Goal: Information Seeking & Learning: Learn about a topic

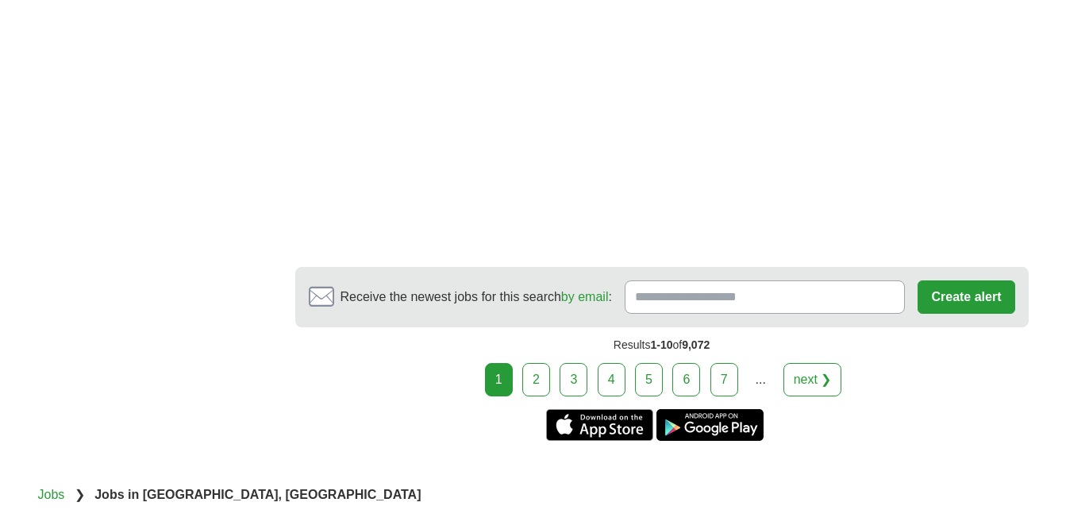
scroll to position [3323, 0]
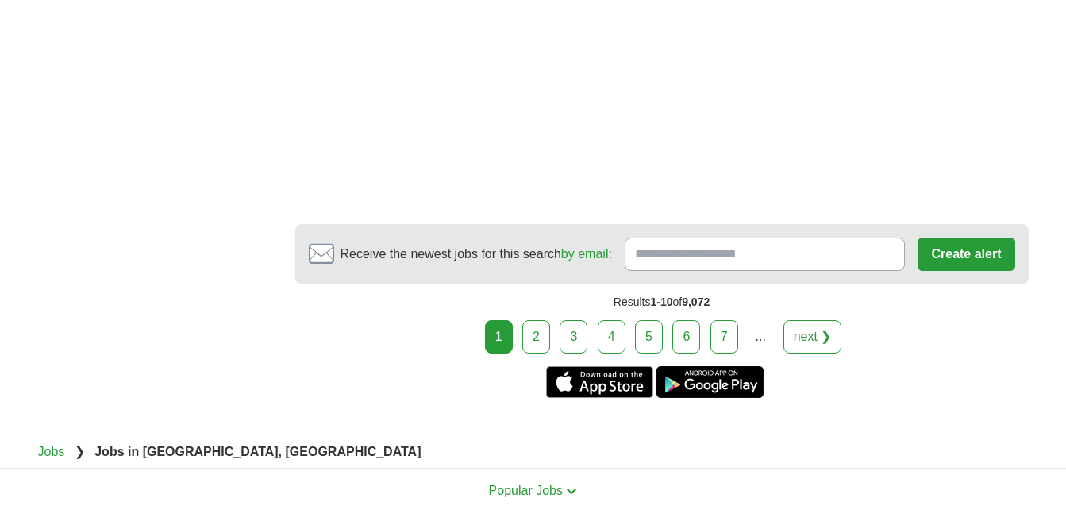
click at [537, 320] on link "2" at bounding box center [536, 336] width 28 height 33
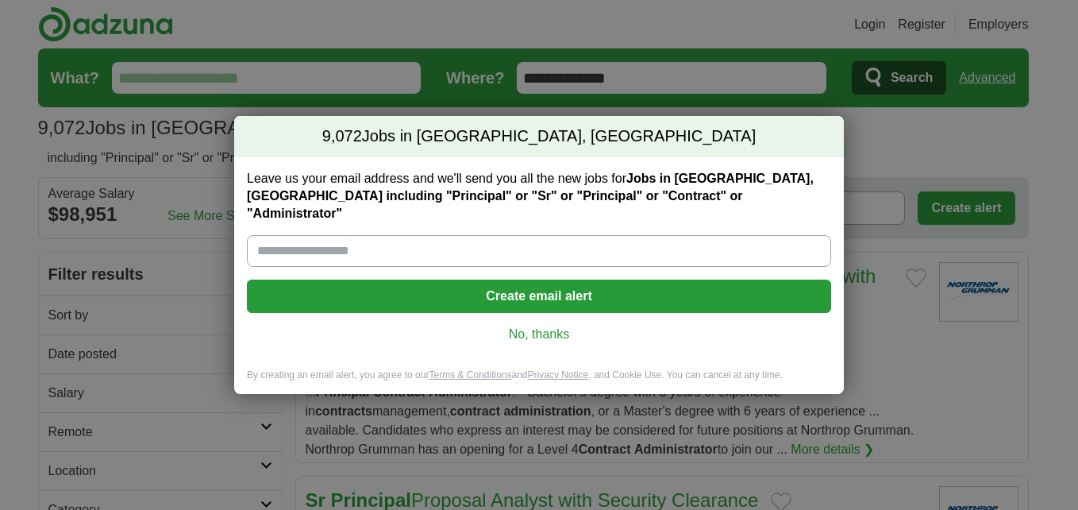
click at [541, 328] on link "No, thanks" at bounding box center [539, 333] width 559 height 17
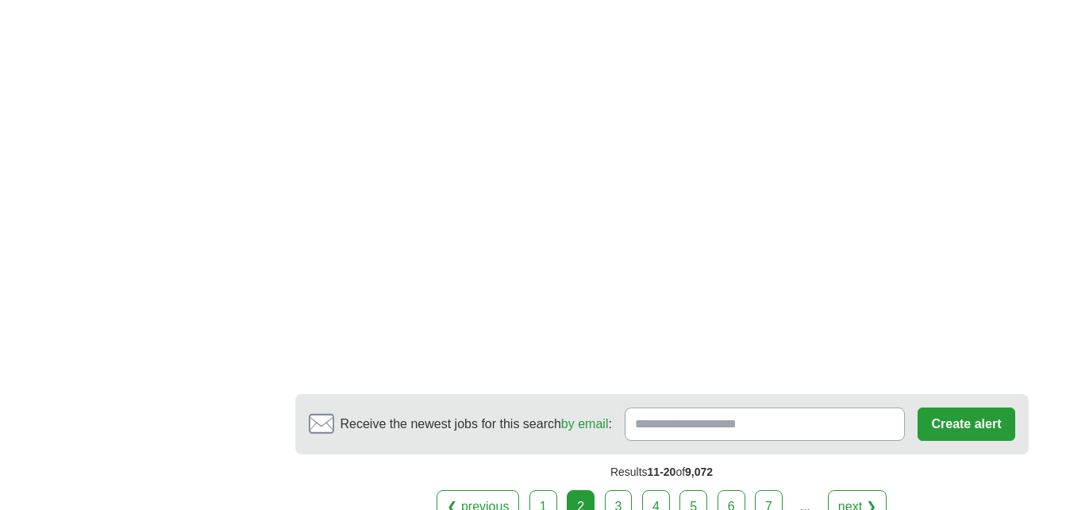
scroll to position [3026, 0]
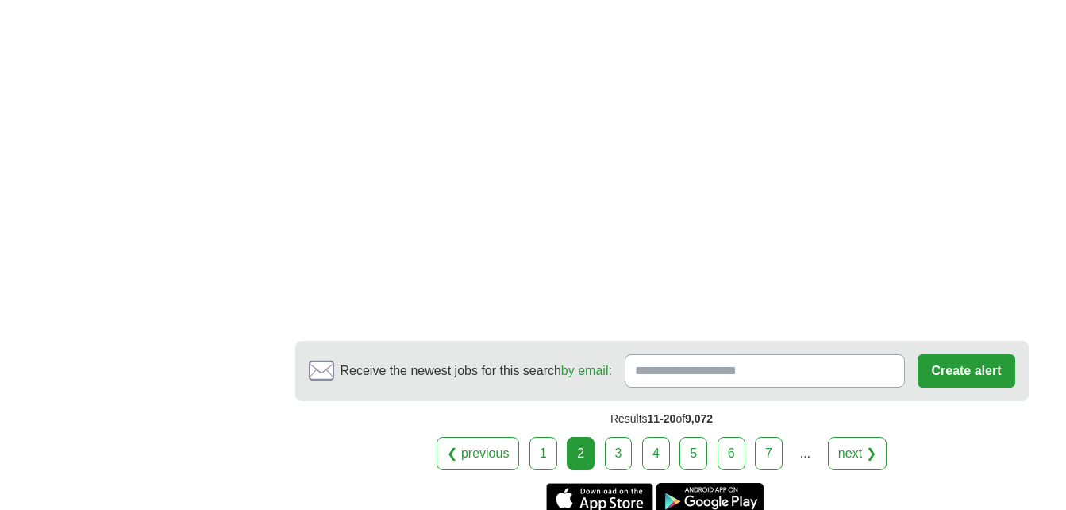
click at [618, 437] on link "3" at bounding box center [619, 453] width 28 height 33
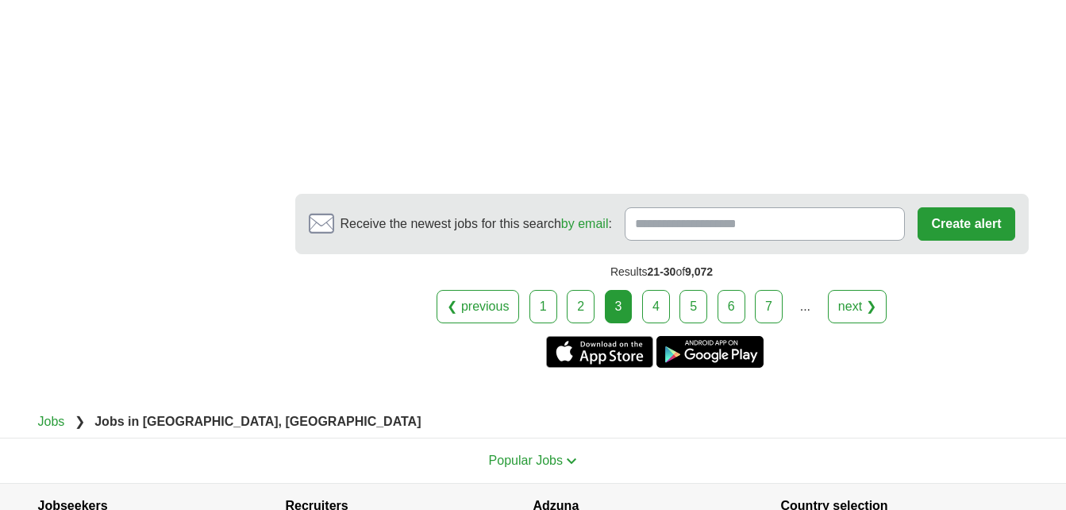
scroll to position [3078, 0]
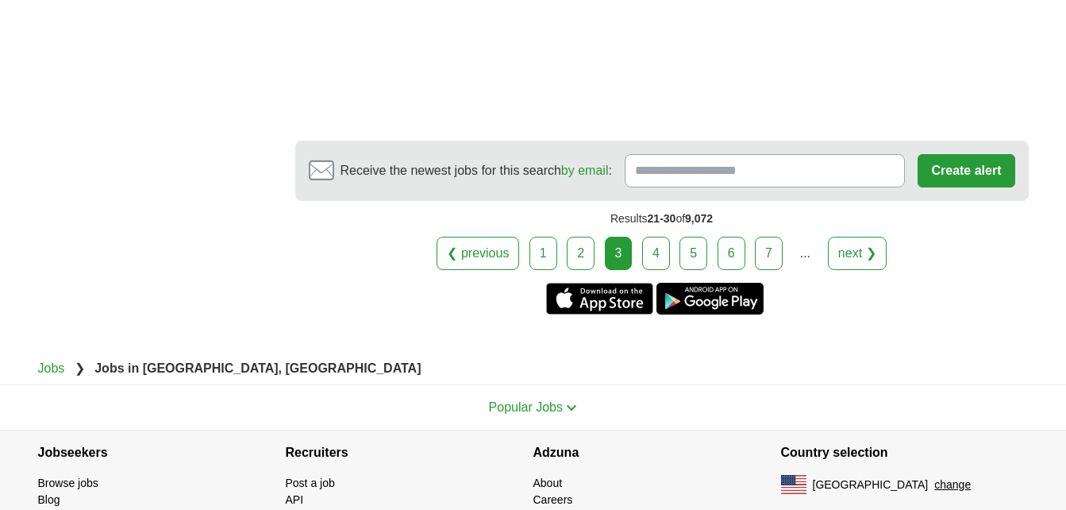
click at [662, 237] on link "4" at bounding box center [656, 253] width 28 height 33
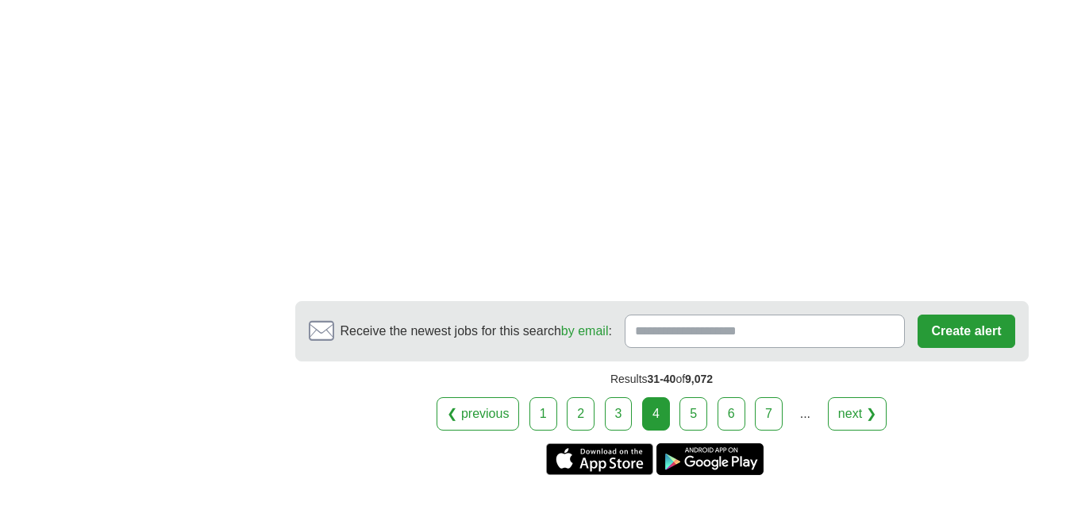
scroll to position [2877, 0]
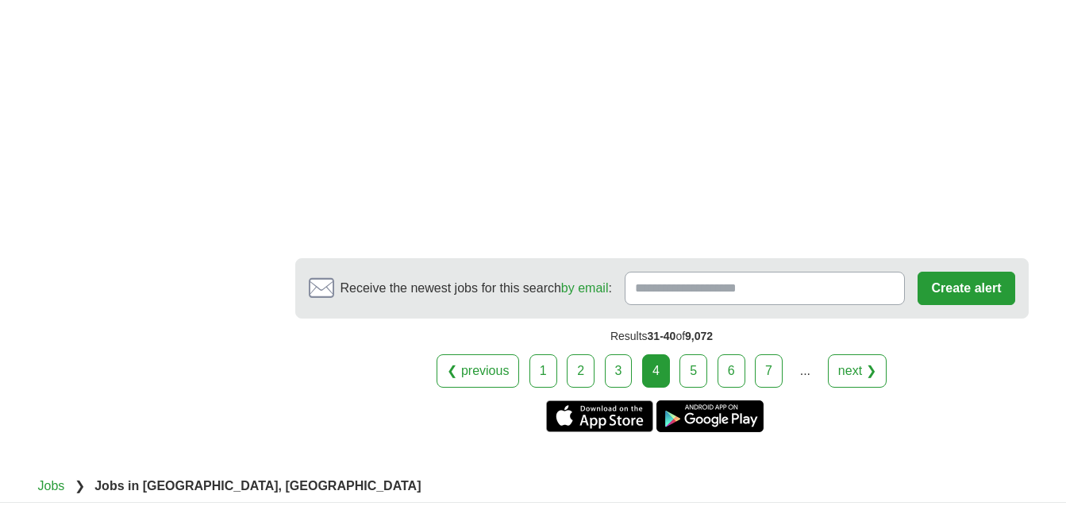
click at [700, 354] on link "5" at bounding box center [693, 370] width 28 height 33
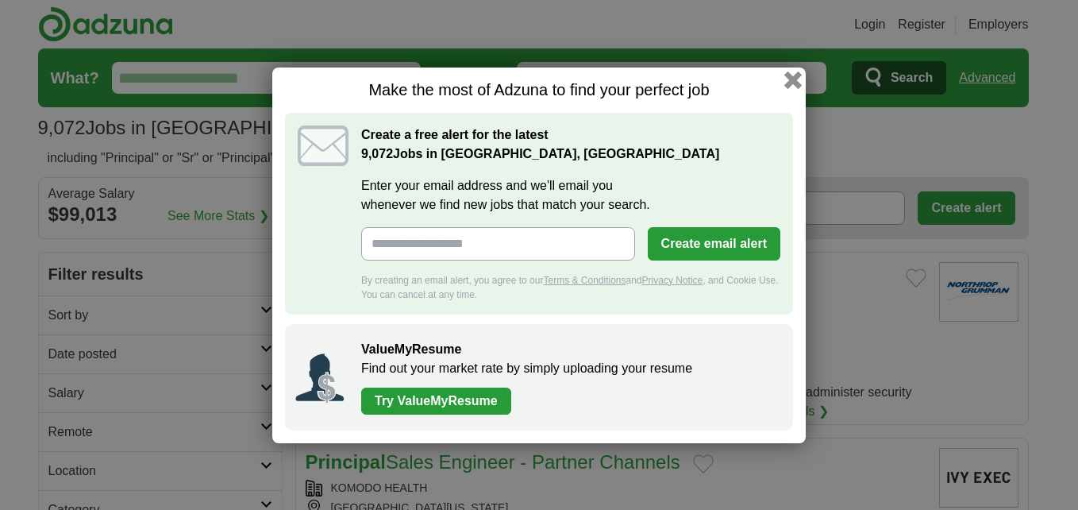
click at [787, 74] on button "button" at bounding box center [792, 79] width 17 height 17
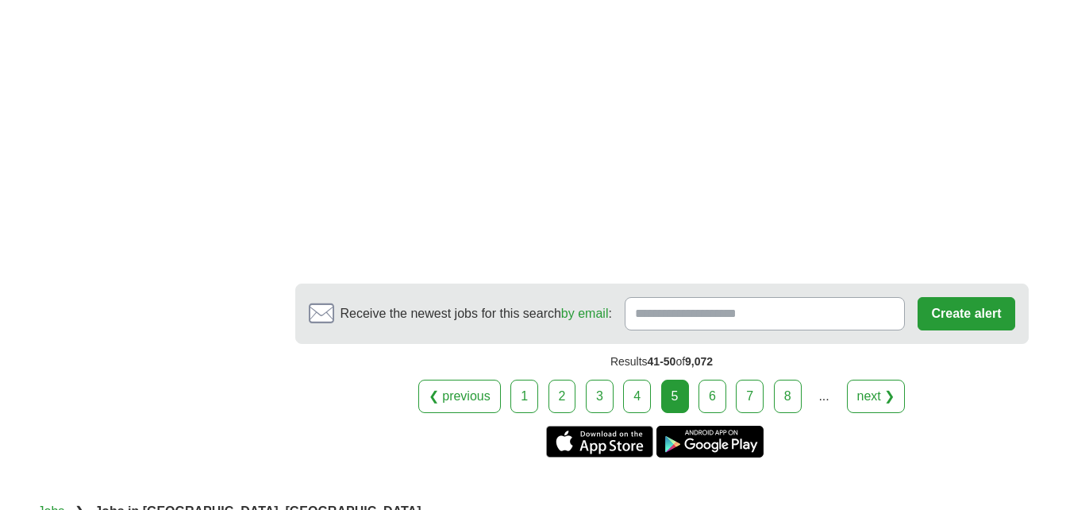
scroll to position [2962, 0]
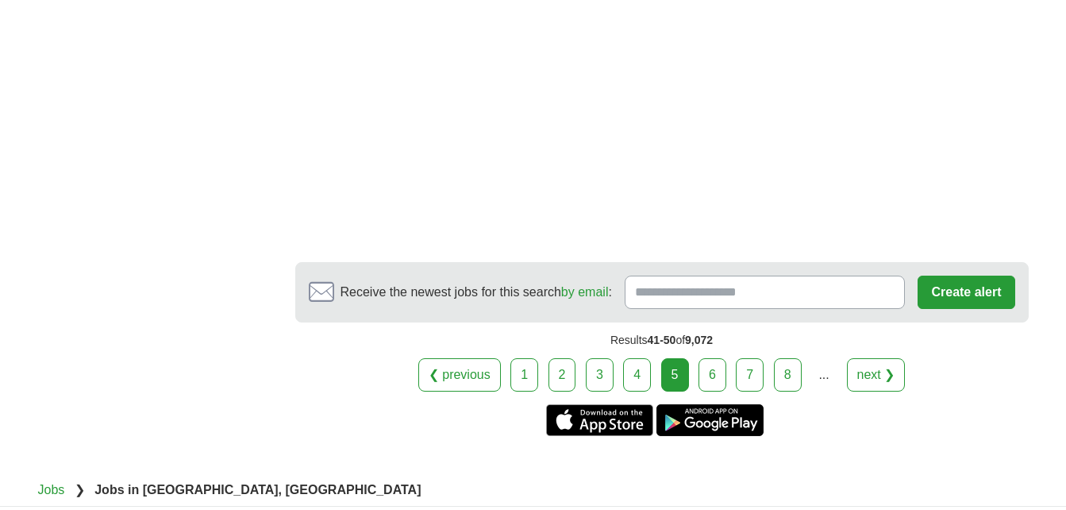
click at [714, 358] on link "6" at bounding box center [713, 374] width 28 height 33
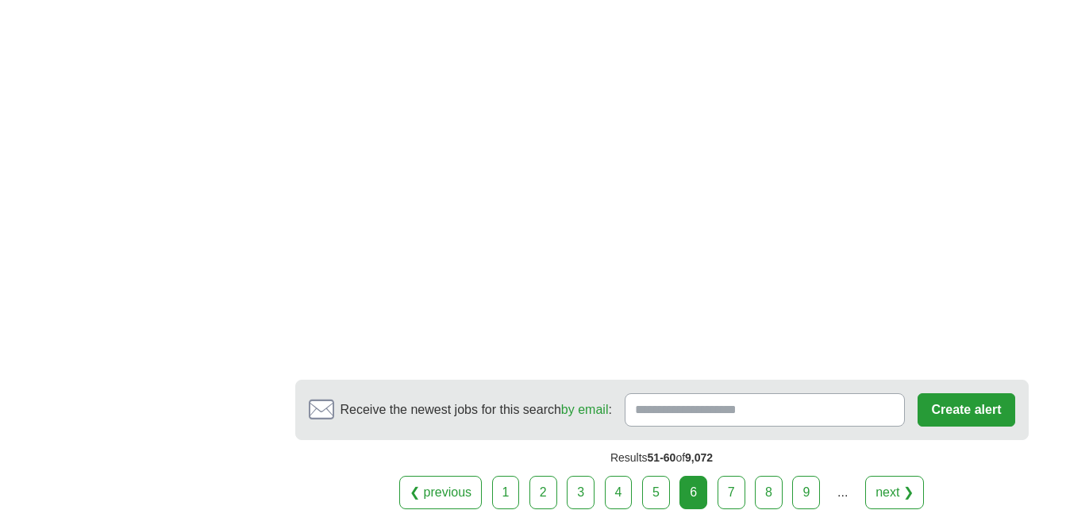
scroll to position [2951, 0]
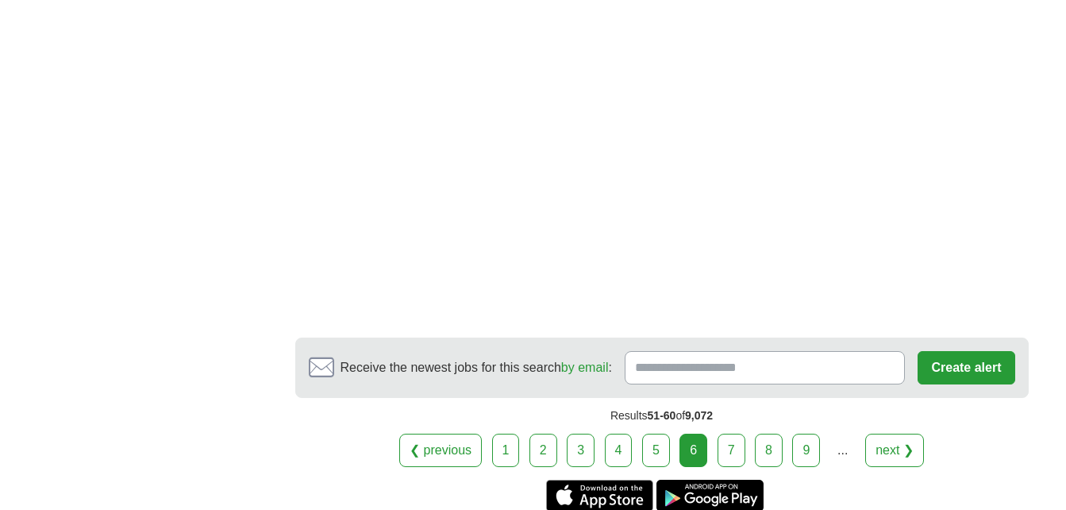
click at [736, 459] on link "7" at bounding box center [732, 449] width 28 height 33
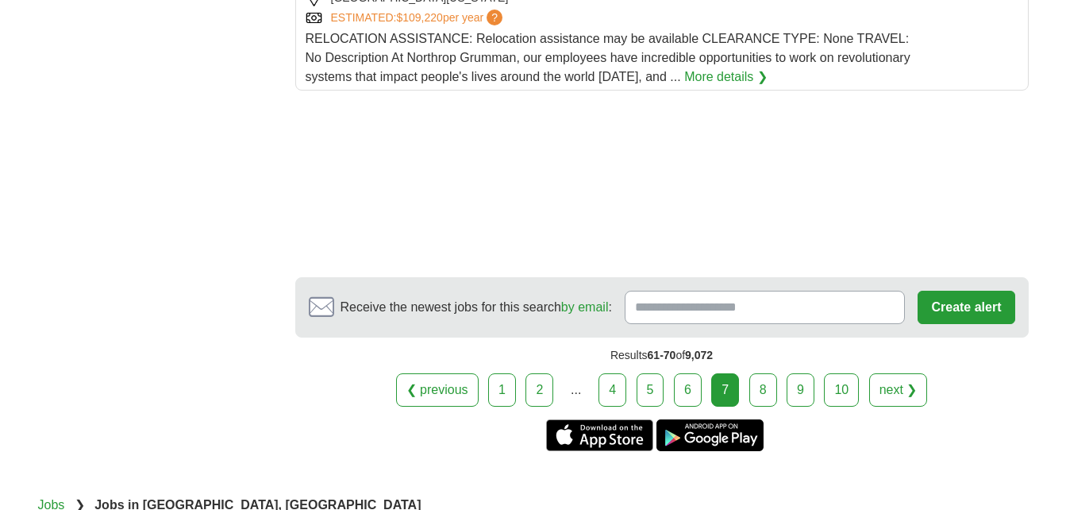
scroll to position [2253, 0]
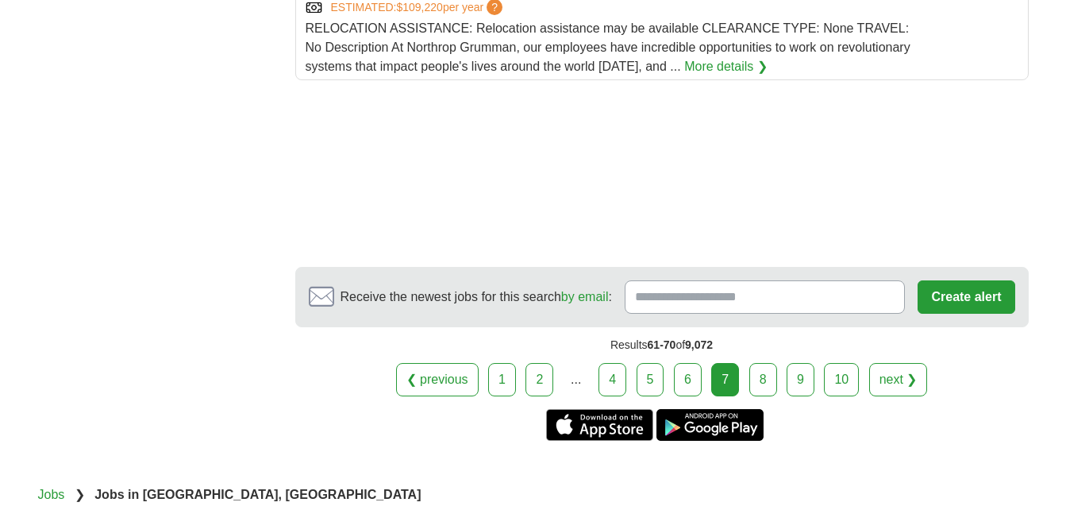
click at [768, 363] on link "8" at bounding box center [763, 379] width 28 height 33
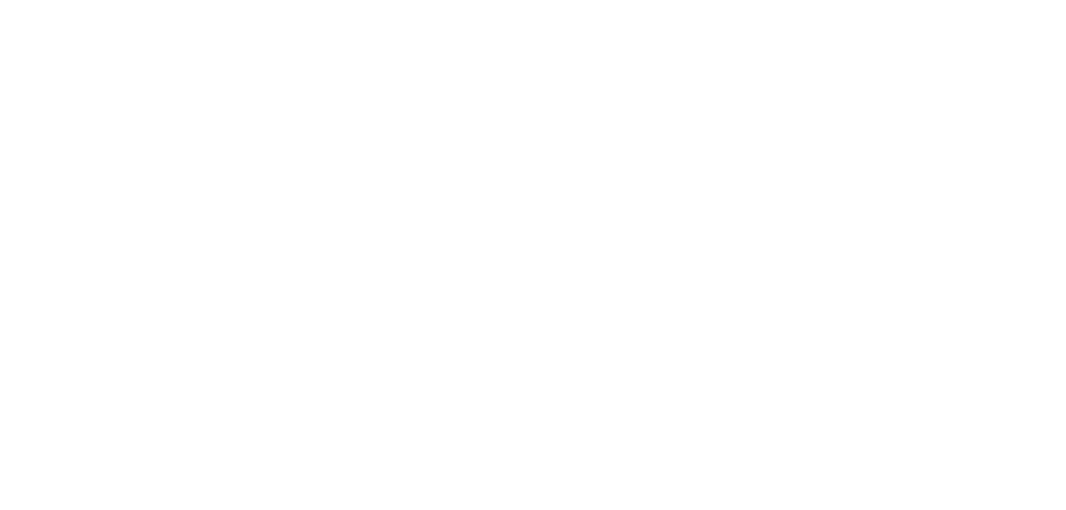
scroll to position [3117, 0]
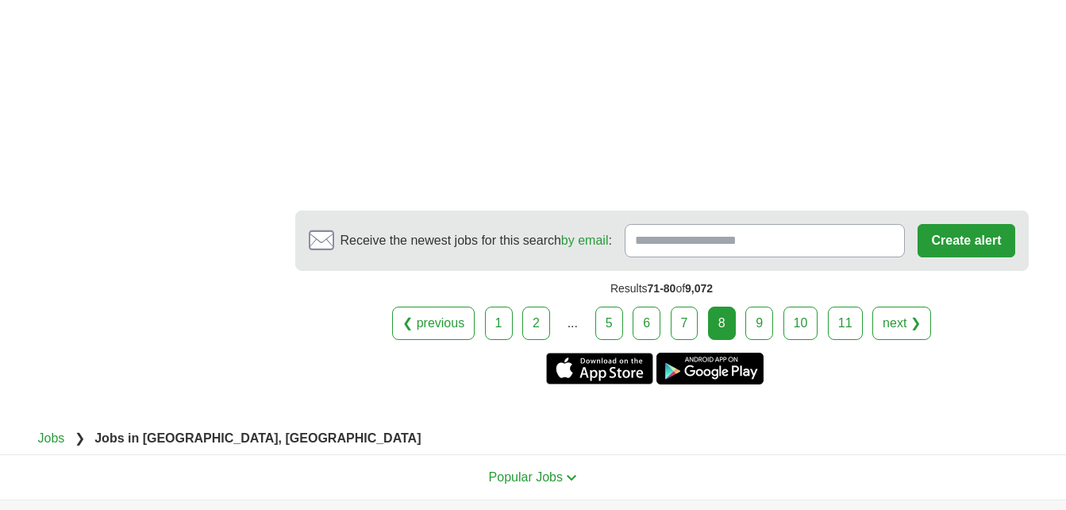
click at [756, 306] on link "9" at bounding box center [759, 322] width 28 height 33
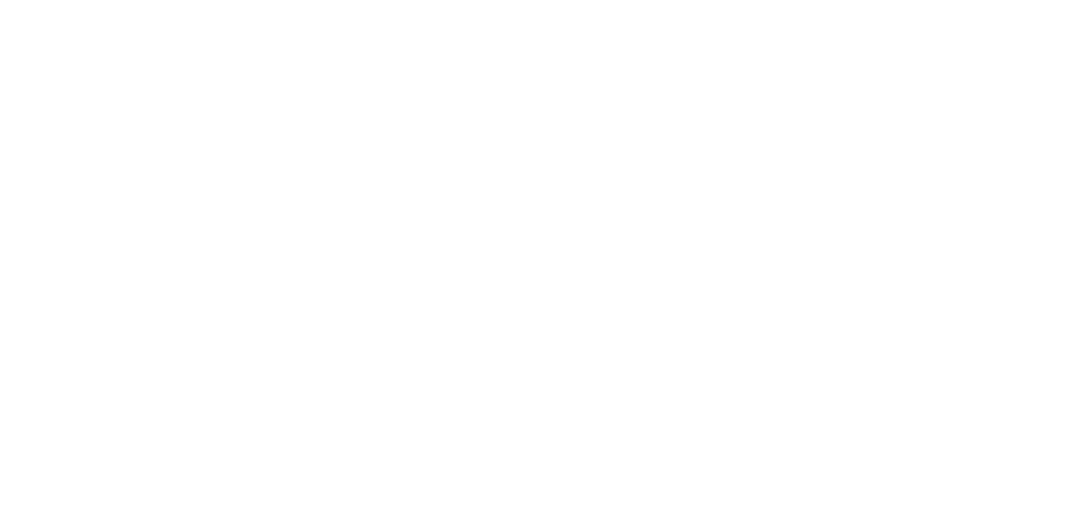
scroll to position [3117, 0]
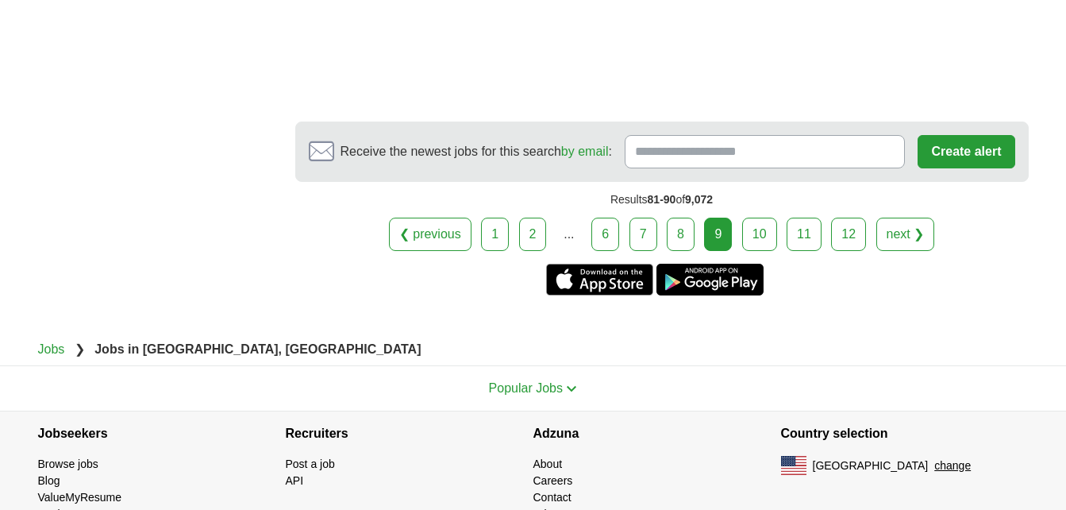
click at [770, 218] on link "10" at bounding box center [759, 234] width 35 height 33
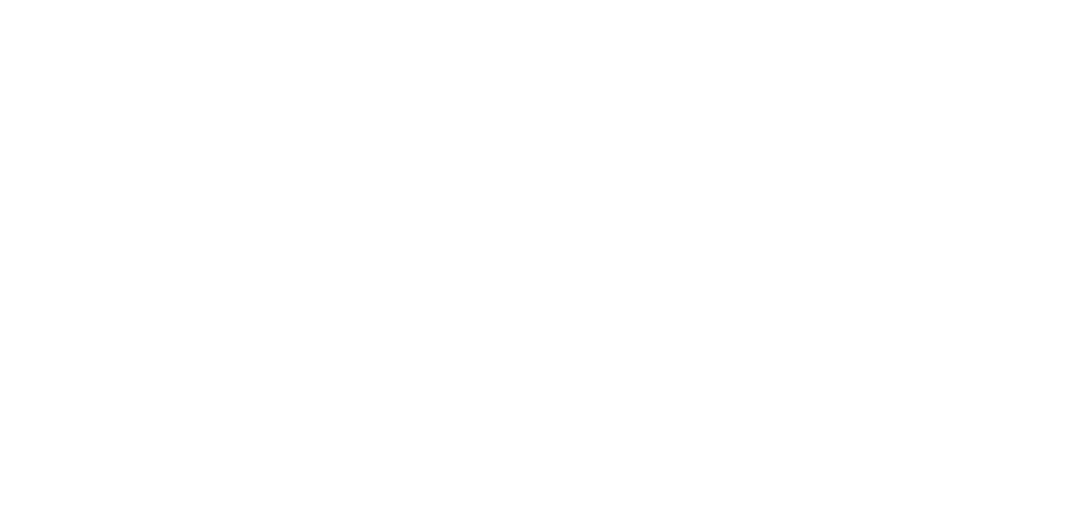
scroll to position [3117, 0]
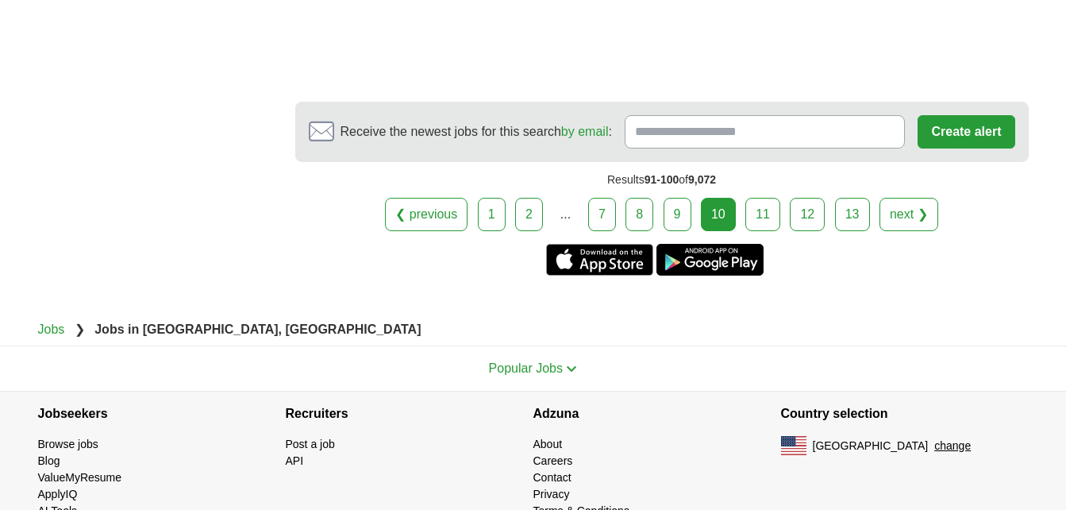
click at [763, 198] on link "11" at bounding box center [762, 214] width 35 height 33
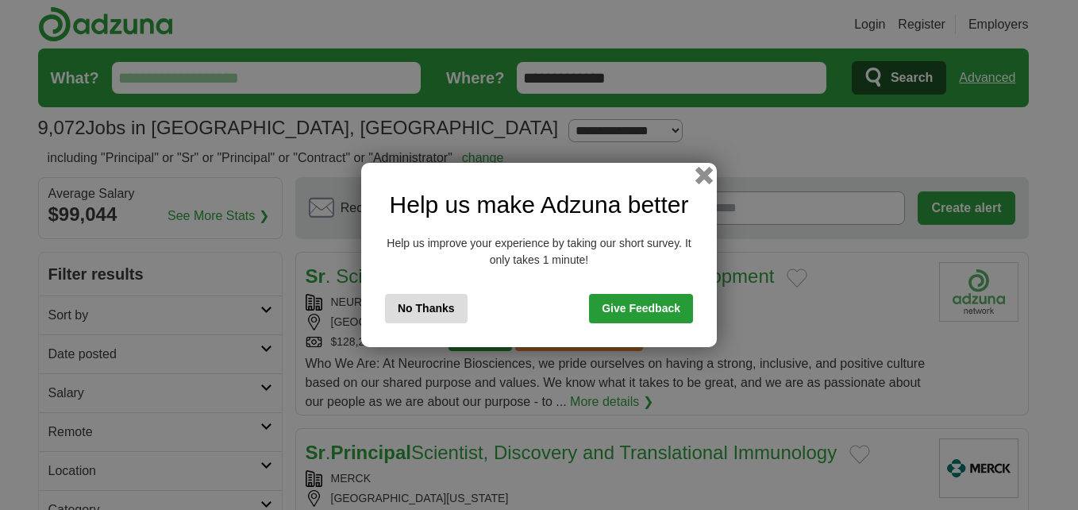
click at [702, 176] on button "button" at bounding box center [703, 175] width 17 height 17
